Goal: Navigation & Orientation: Find specific page/section

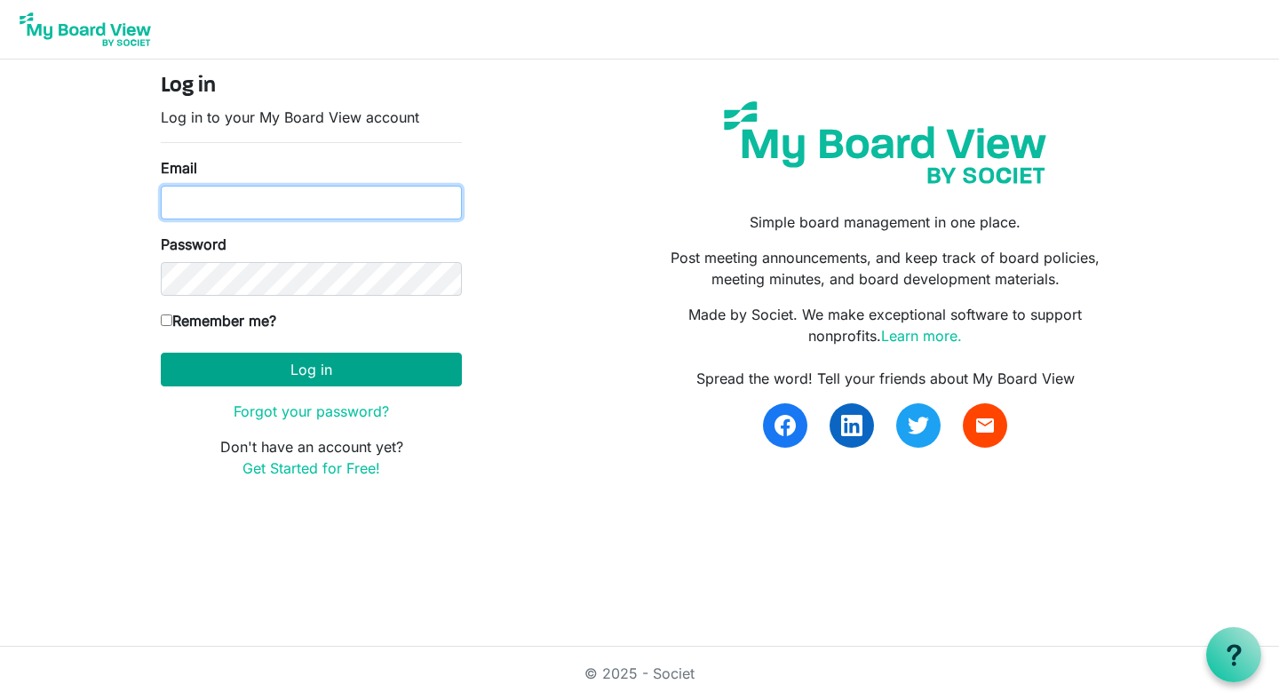
type input "mclartyn@gmail.com"
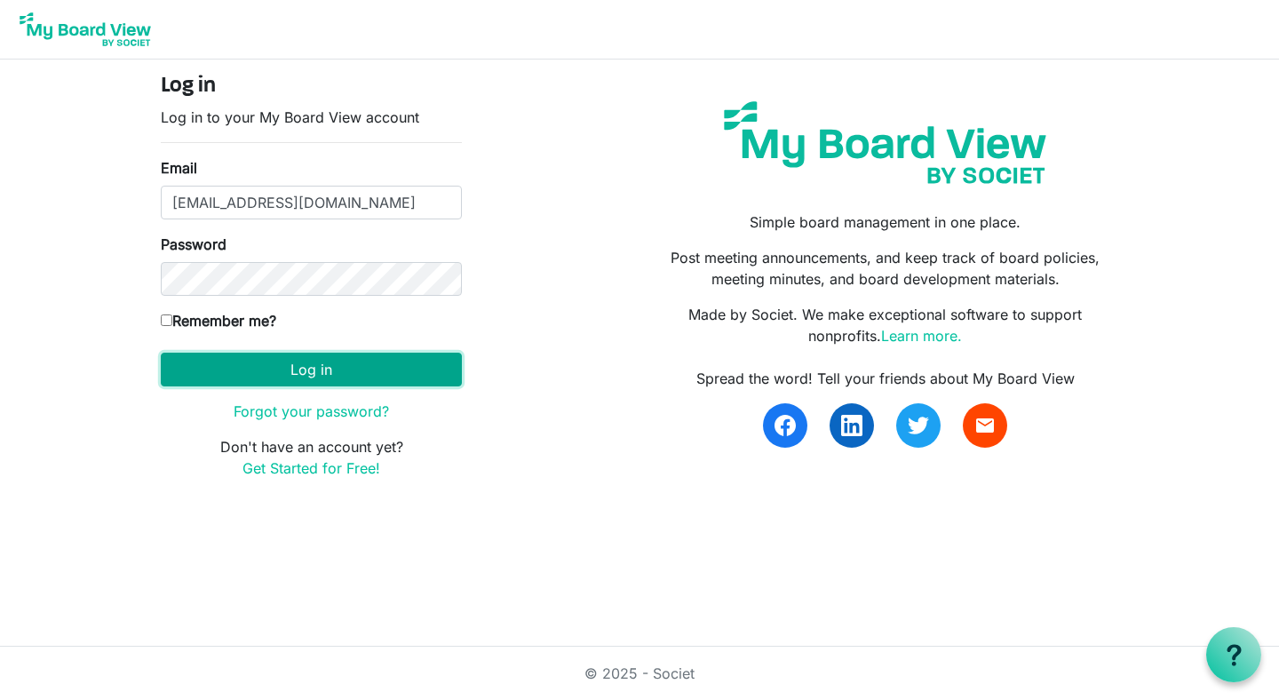
click at [249, 361] on button "Log in" at bounding box center [311, 370] width 301 height 34
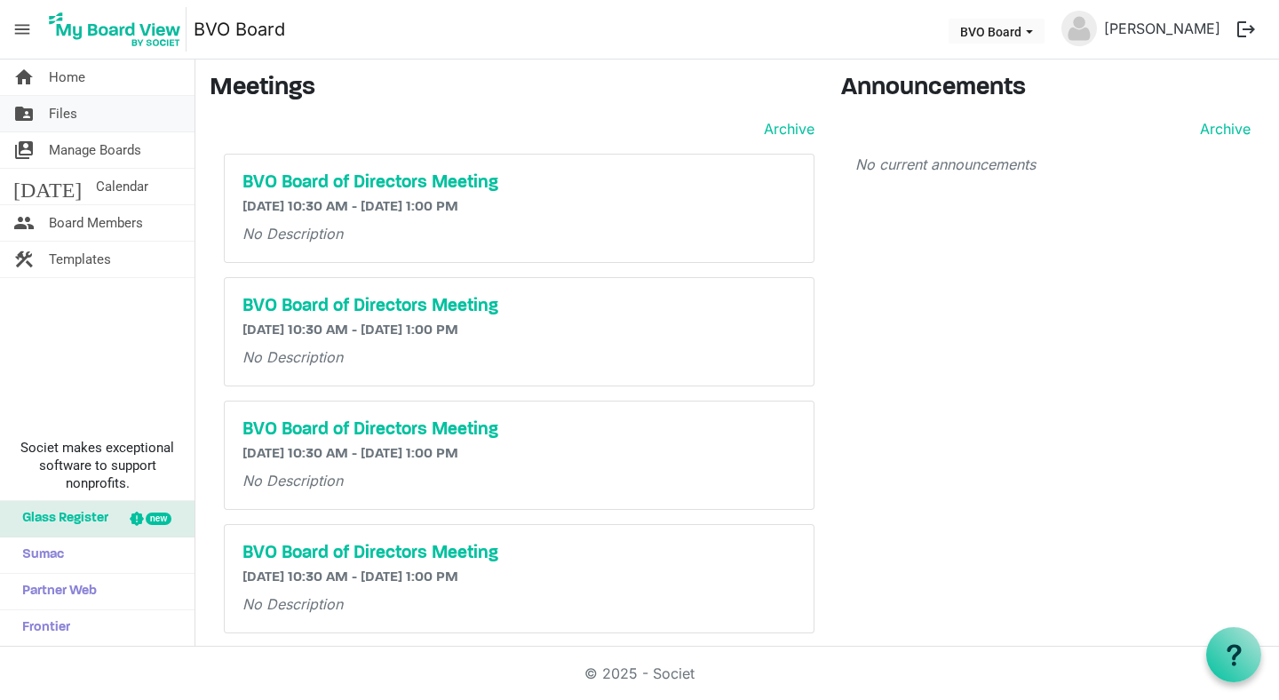
click at [65, 122] on span "Files" at bounding box center [63, 114] width 28 height 36
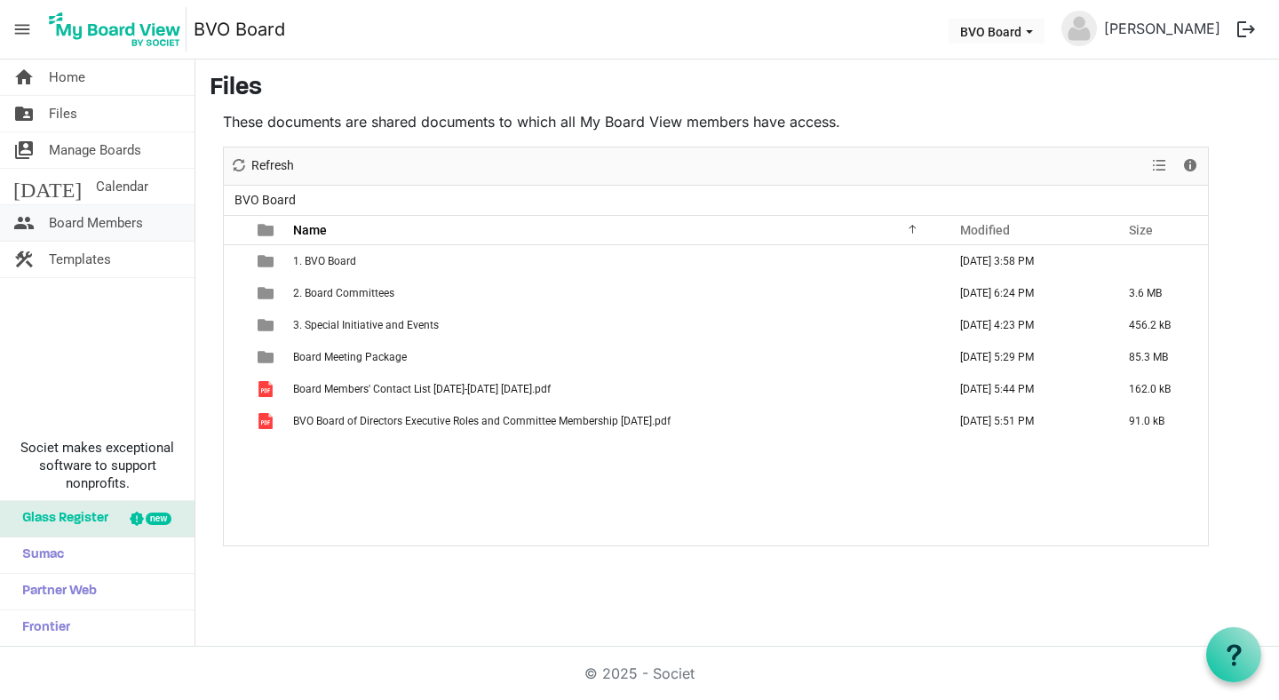
click at [87, 215] on span "Board Members" at bounding box center [96, 223] width 94 height 36
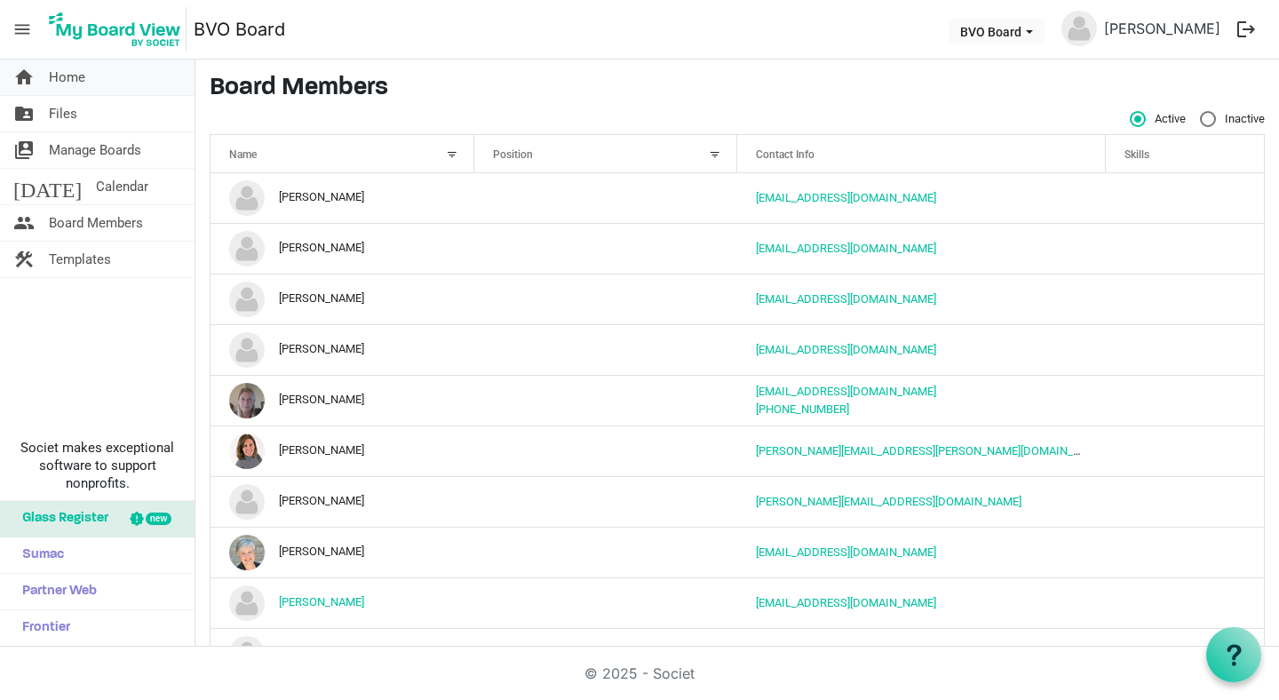
click at [83, 74] on span "Home" at bounding box center [67, 78] width 36 height 36
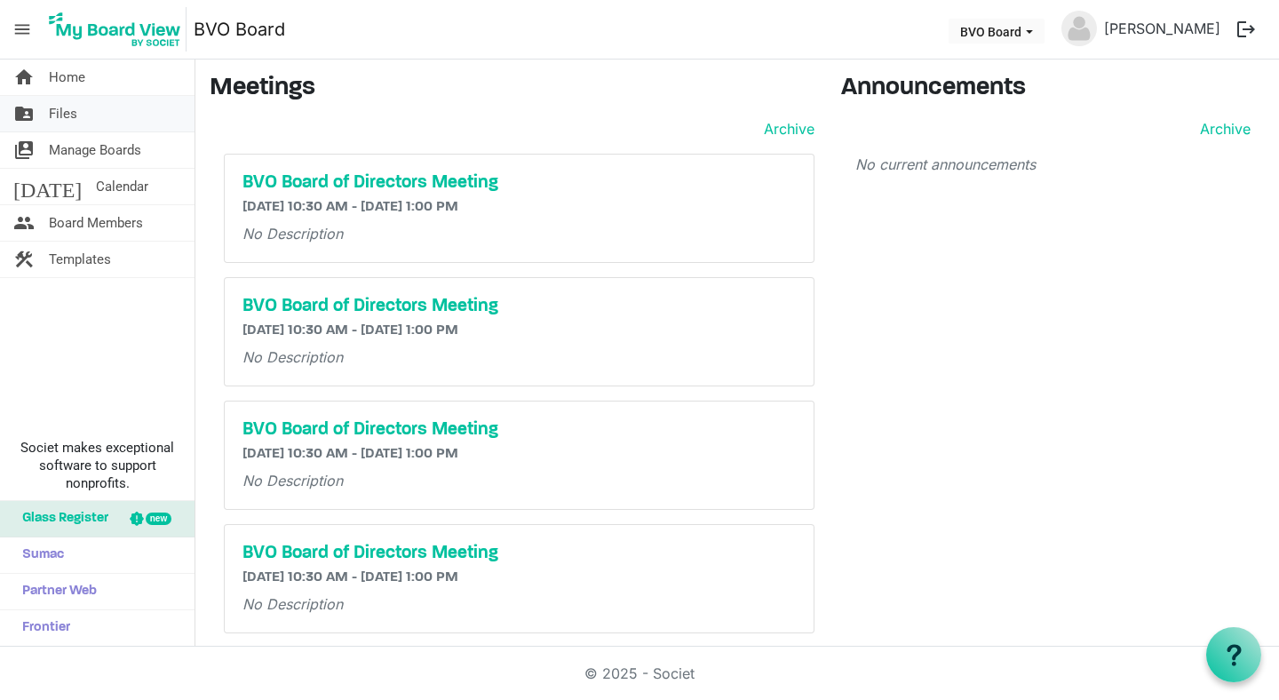
click at [68, 107] on span "Files" at bounding box center [63, 114] width 28 height 36
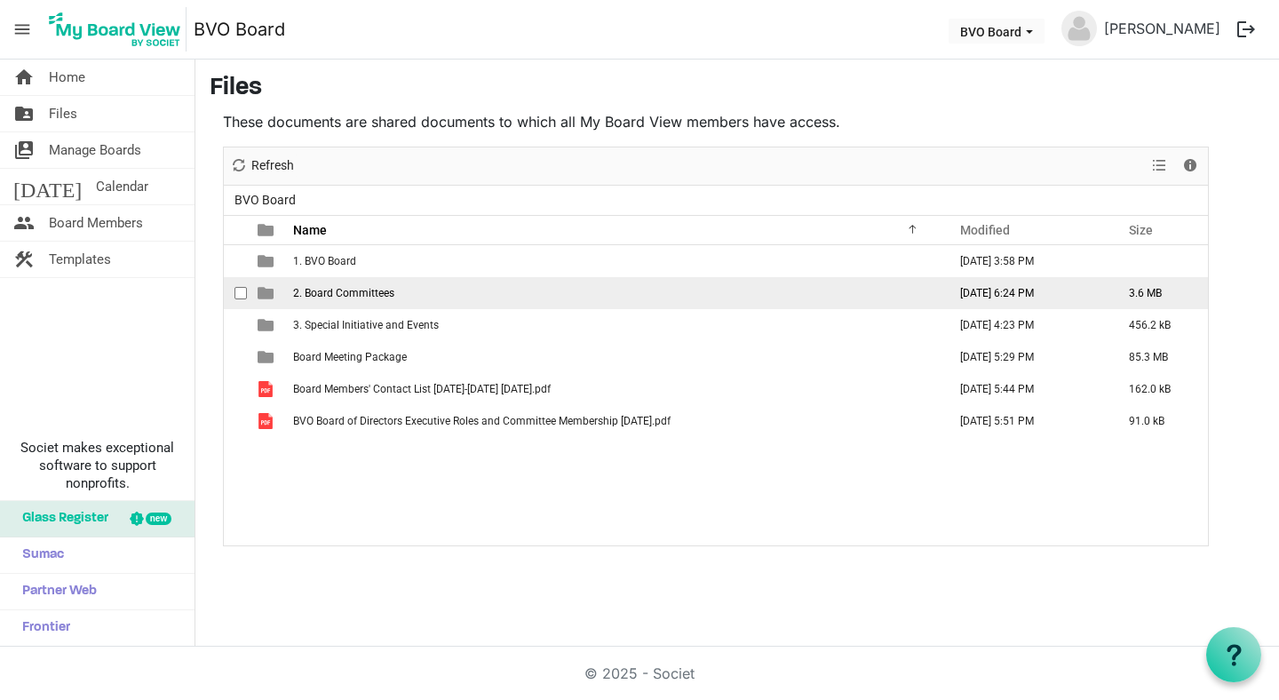
click at [343, 296] on span "2. Board Committees" at bounding box center [343, 293] width 101 height 12
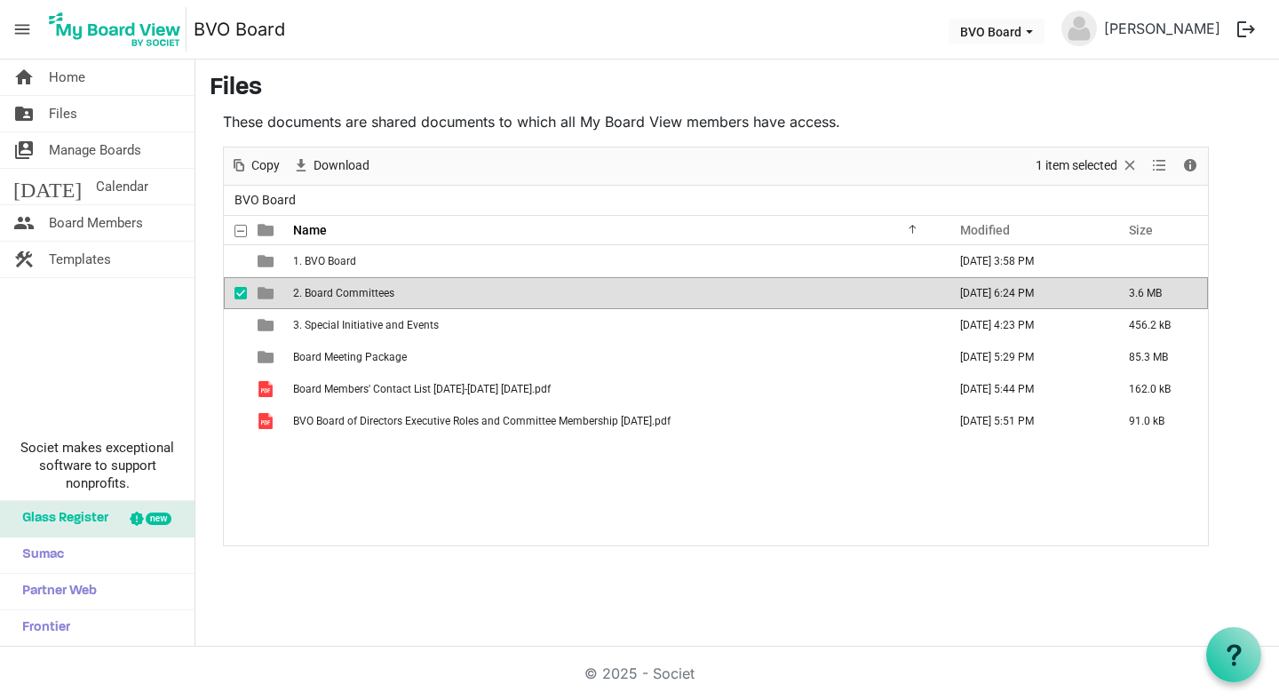
click at [343, 296] on span "2. Board Committees" at bounding box center [343, 293] width 101 height 12
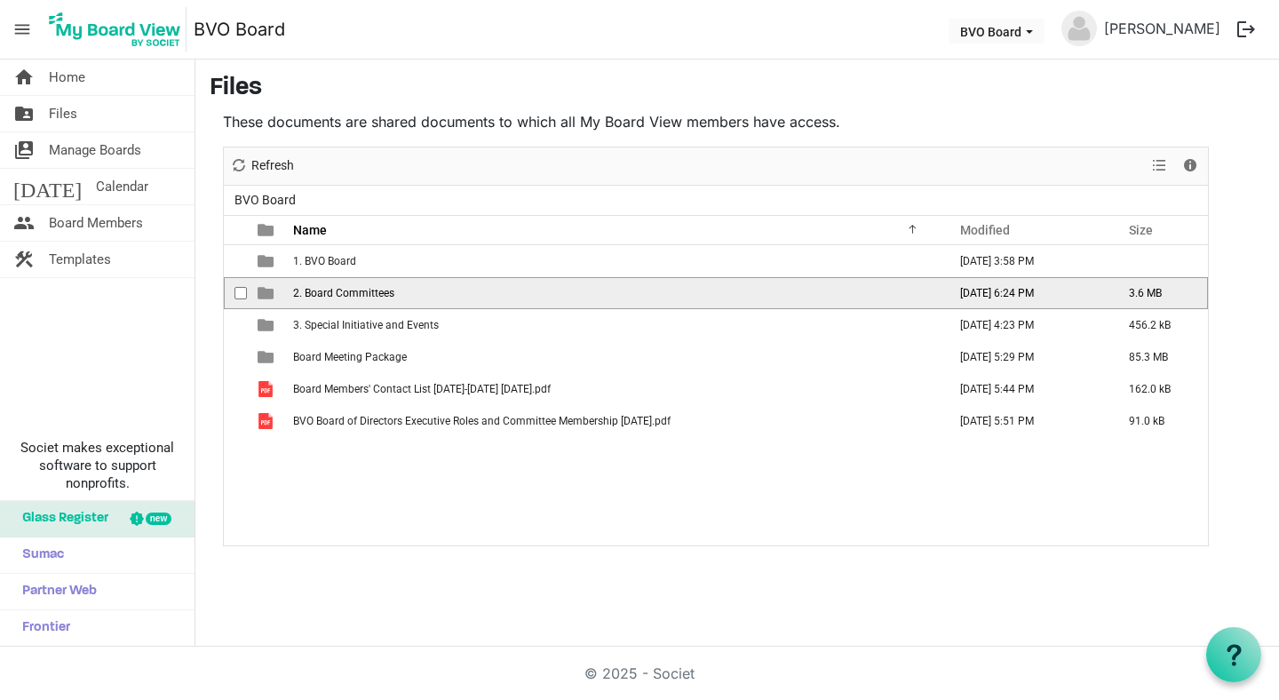
click at [343, 296] on span "2. Board Committees" at bounding box center [343, 293] width 101 height 12
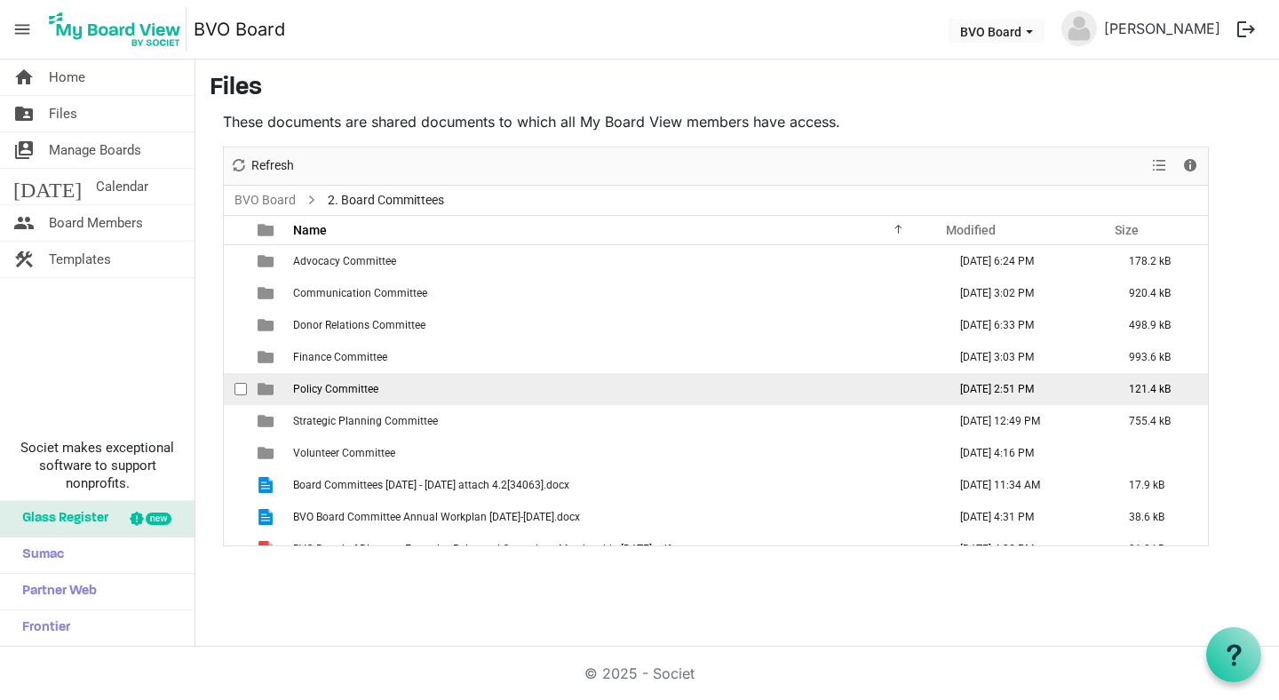
click at [324, 388] on span "Policy Committee" at bounding box center [335, 389] width 85 height 12
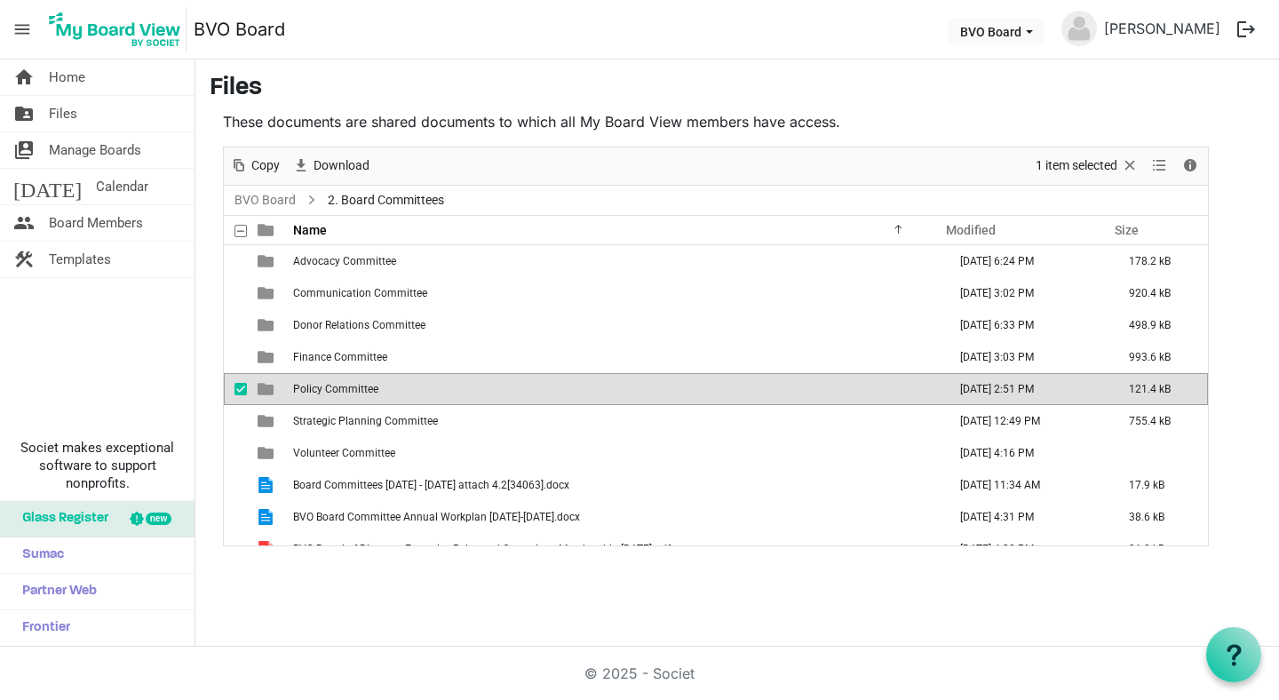
click at [324, 388] on span "Policy Committee" at bounding box center [335, 389] width 85 height 12
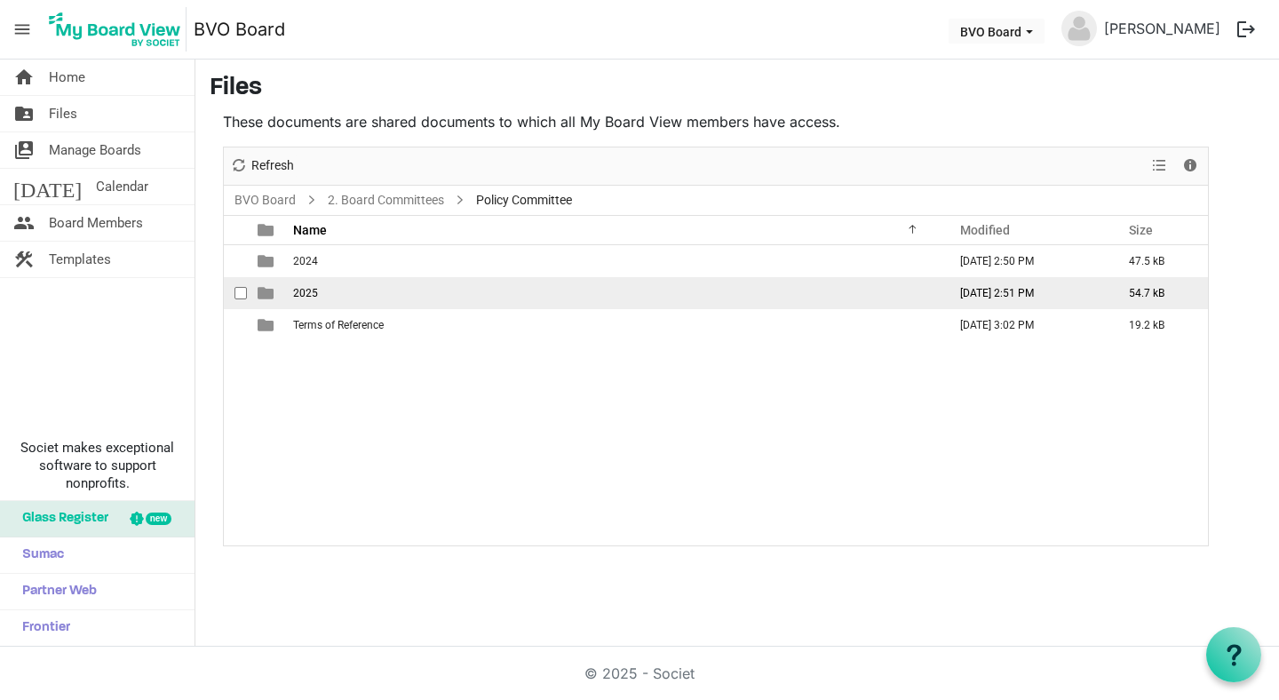
click at [309, 300] on td "2025" at bounding box center [615, 293] width 654 height 32
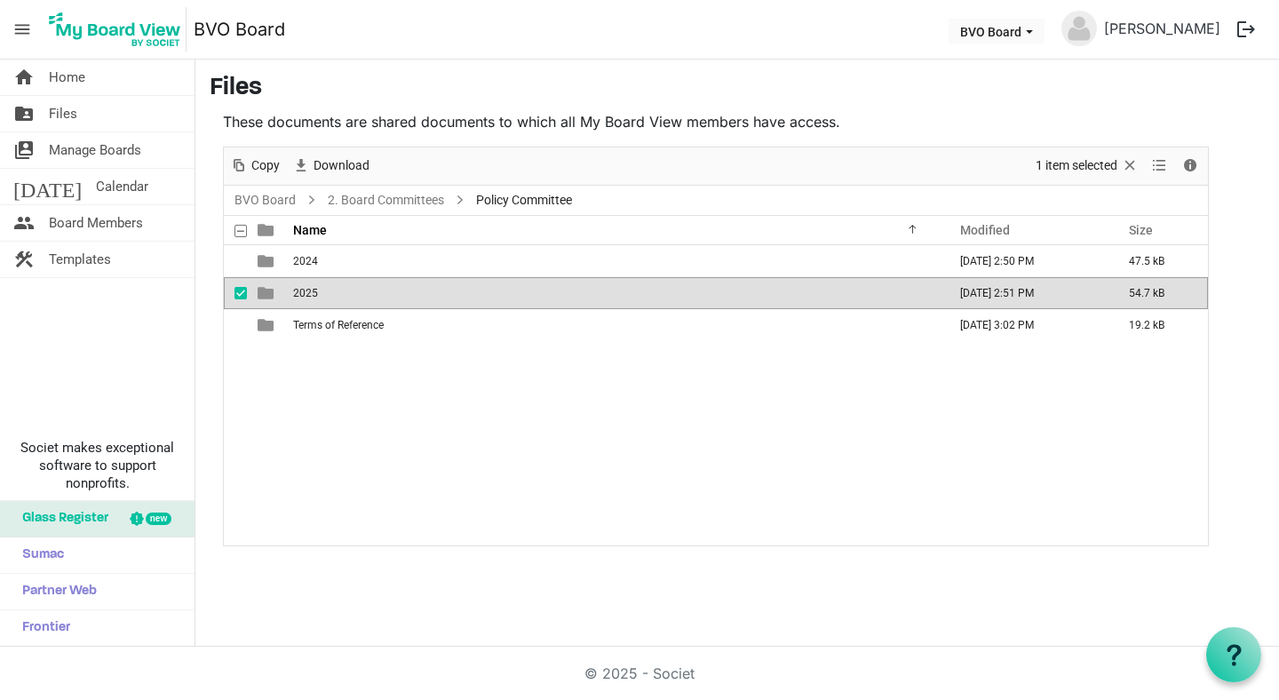
click at [309, 300] on td "2025" at bounding box center [615, 293] width 654 height 32
